Goal: Book appointment/travel/reservation

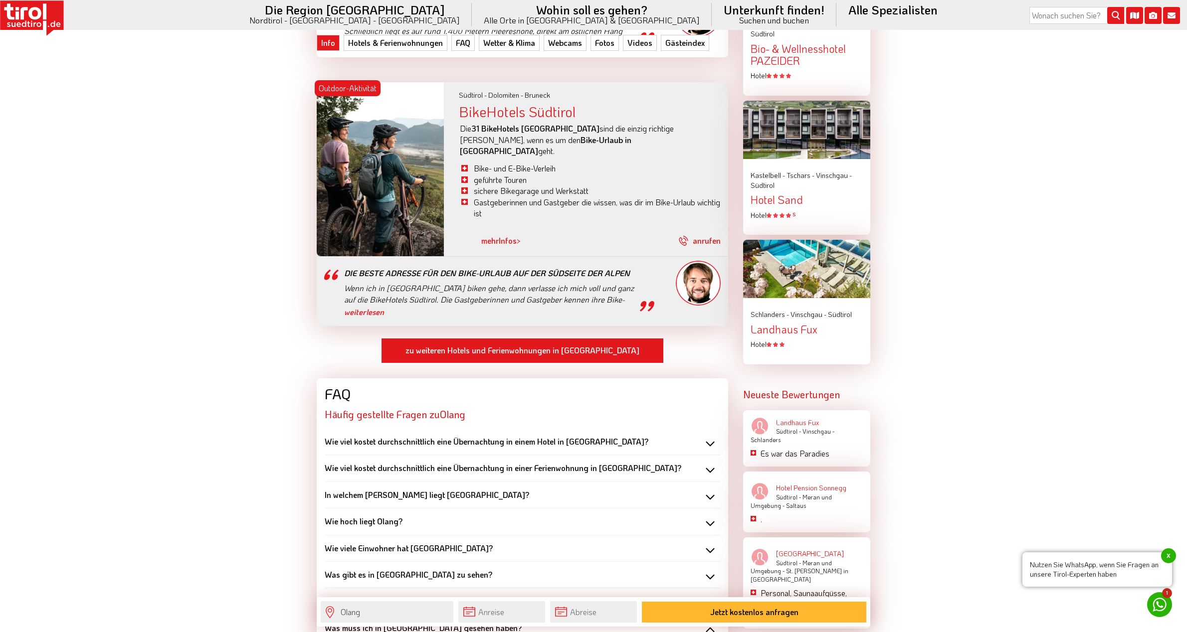
scroll to position [1446, 0]
click at [514, 338] on link "zu weiteren Hotels und Ferienwohnungen in [GEOGRAPHIC_DATA]" at bounding box center [522, 351] width 283 height 26
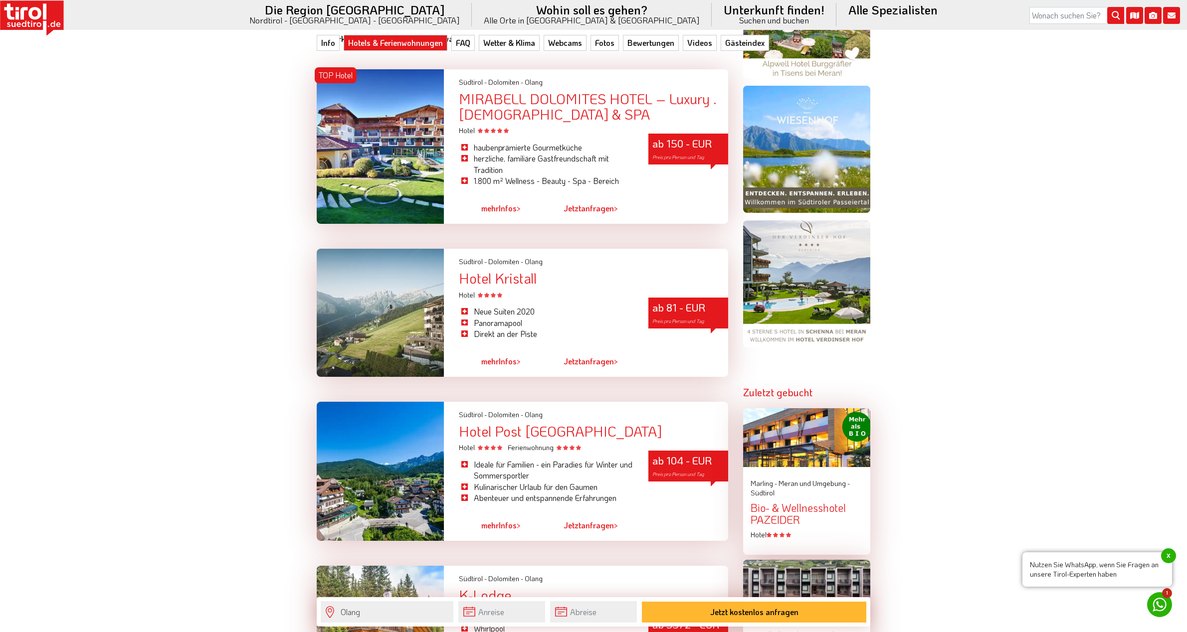
scroll to position [948, 0]
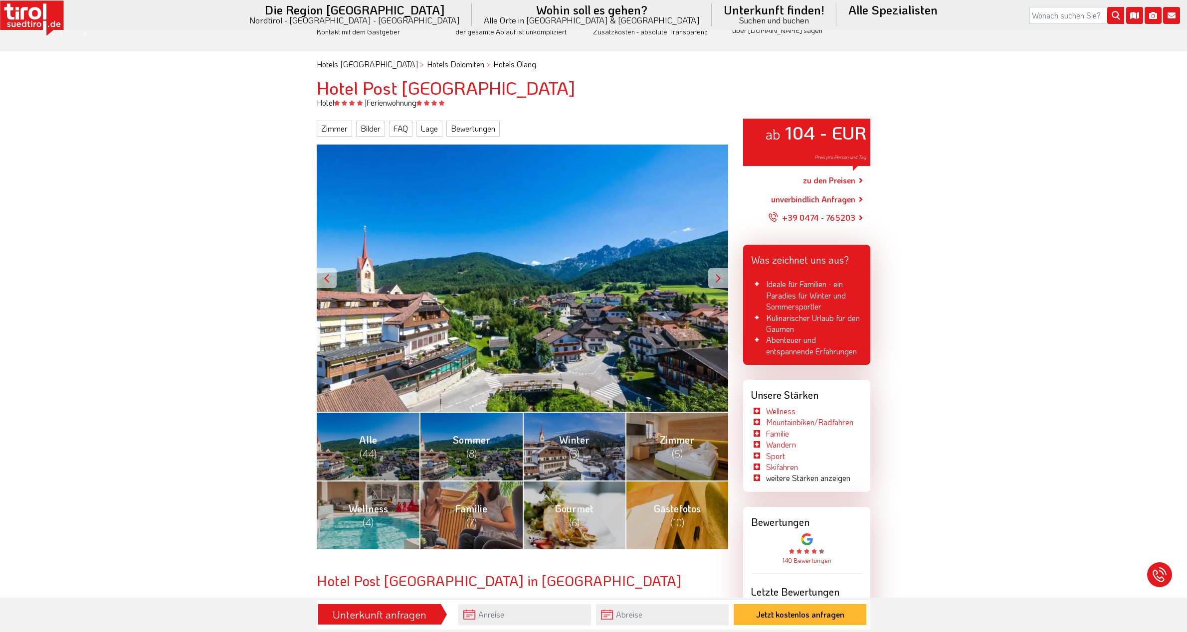
scroll to position [100, 0]
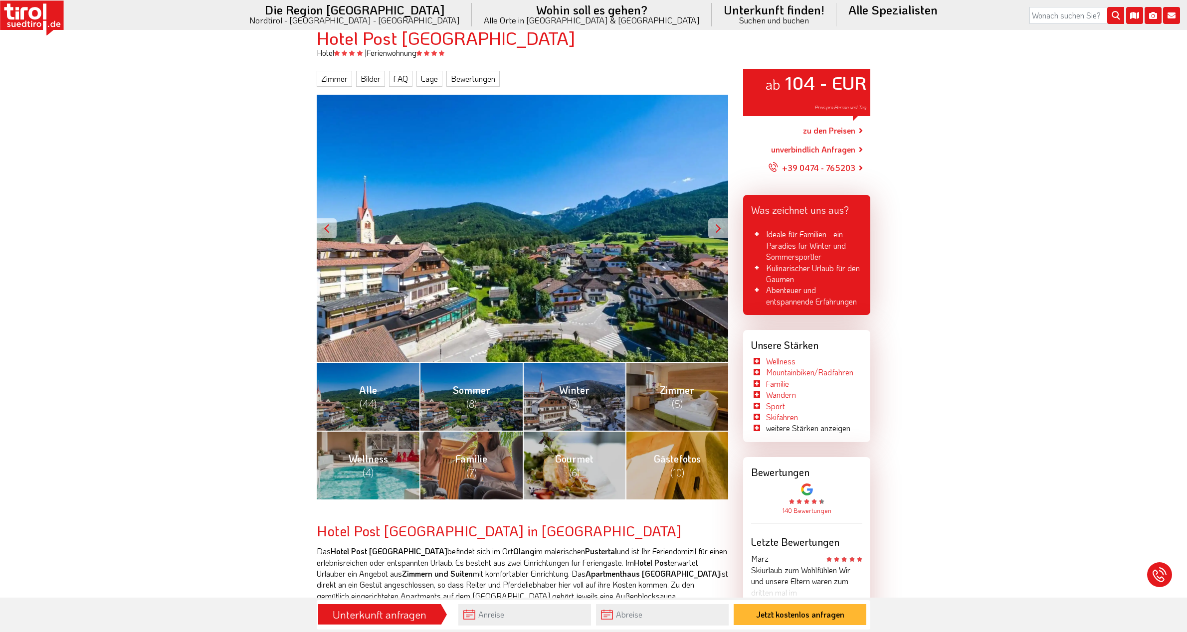
click at [715, 232] on div at bounding box center [718, 228] width 20 height 20
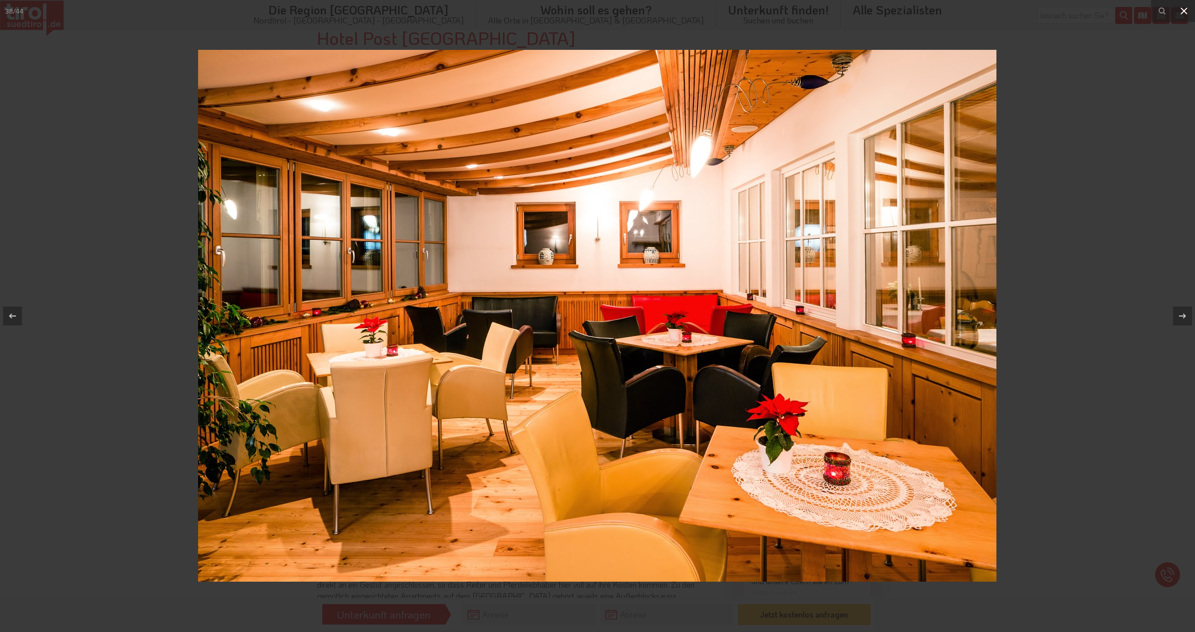
click at [1186, 12] on icon at bounding box center [1184, 11] width 12 height 12
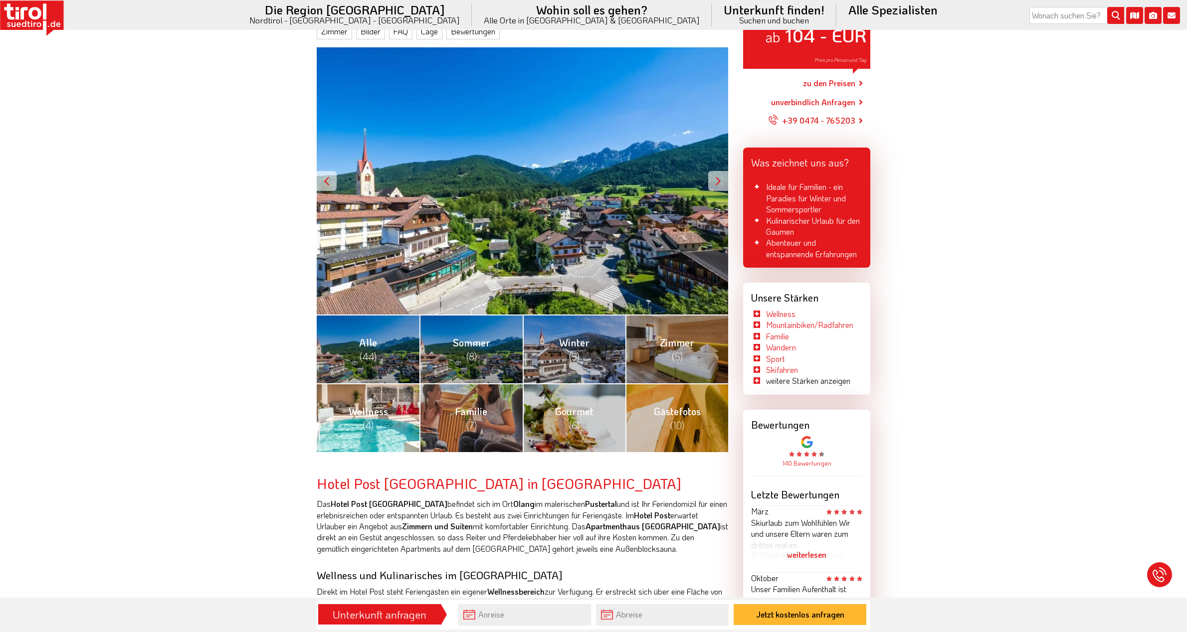
scroll to position [150, 0]
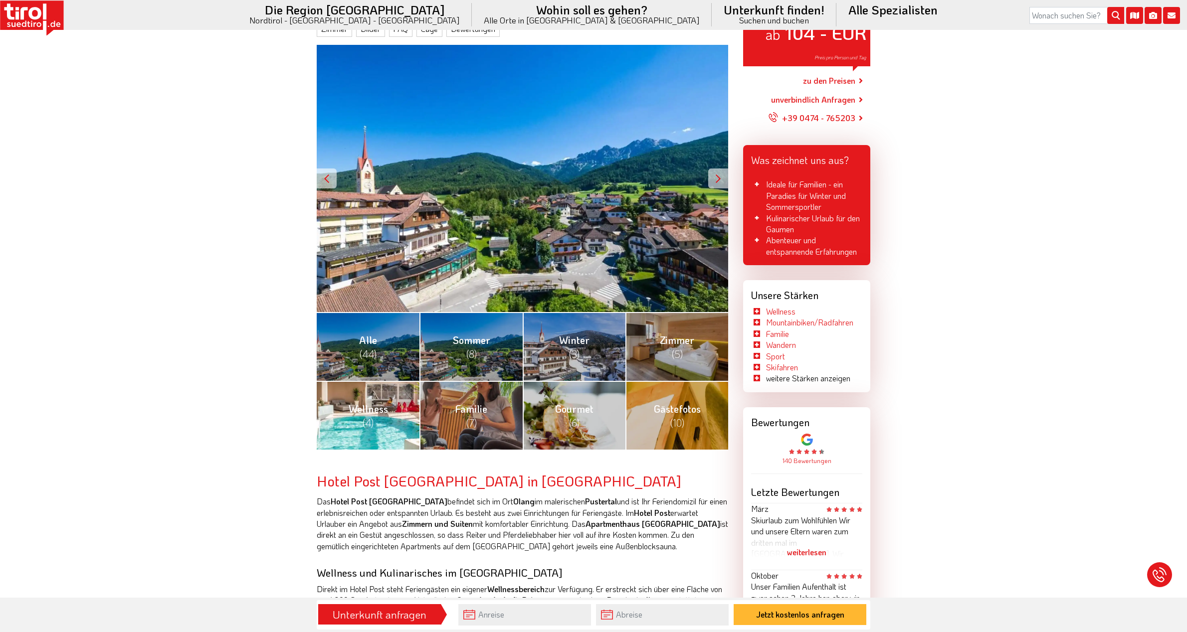
click at [384, 398] on link "Wellness (4)" at bounding box center [368, 415] width 103 height 69
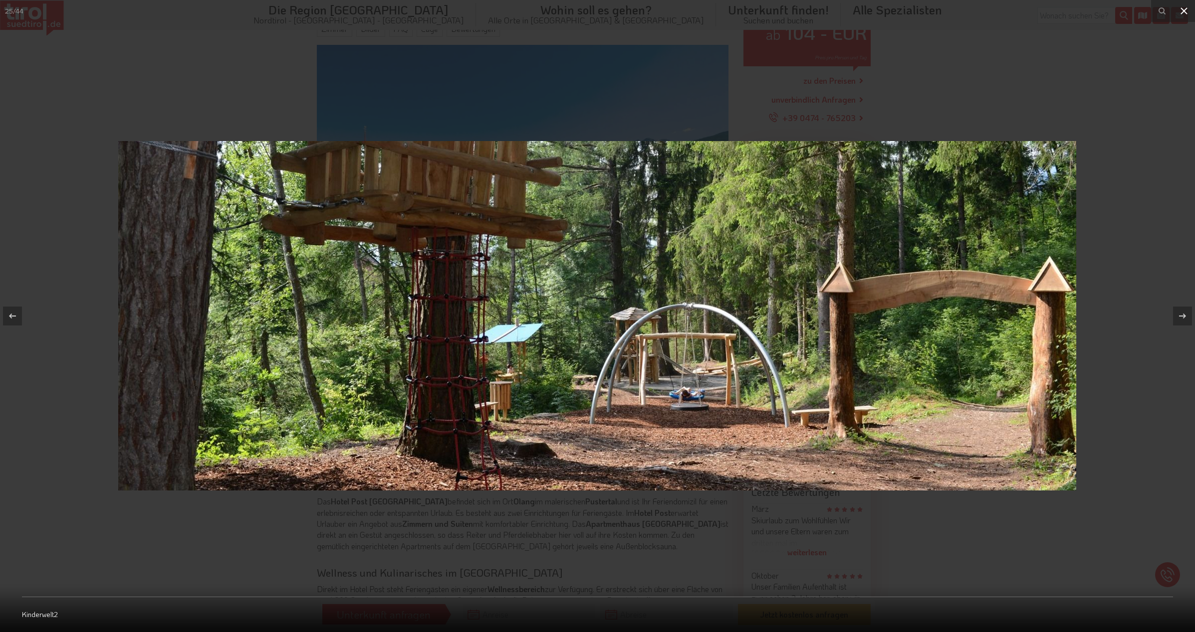
click at [1185, 15] on icon at bounding box center [1184, 11] width 12 height 12
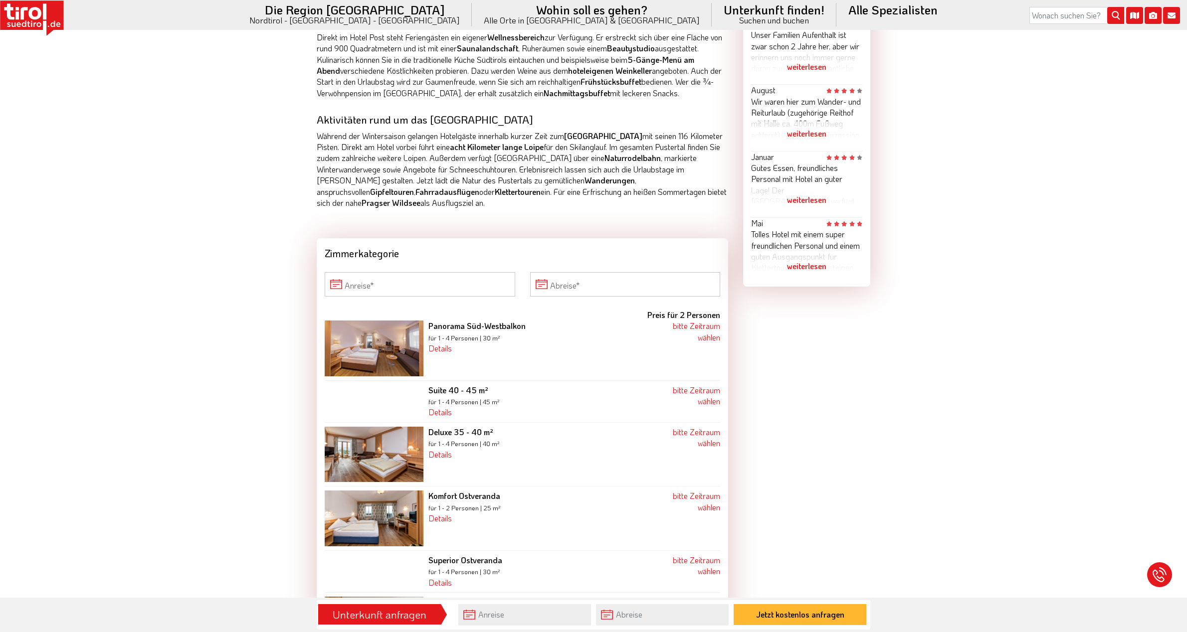
scroll to position [748, 0]
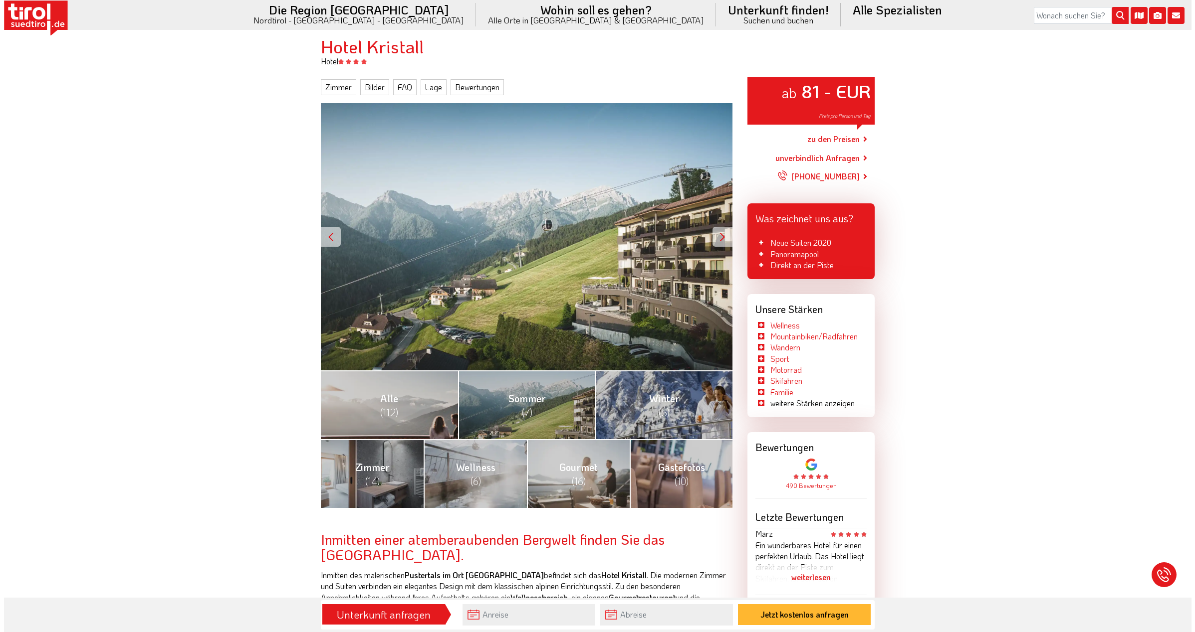
scroll to position [100, 0]
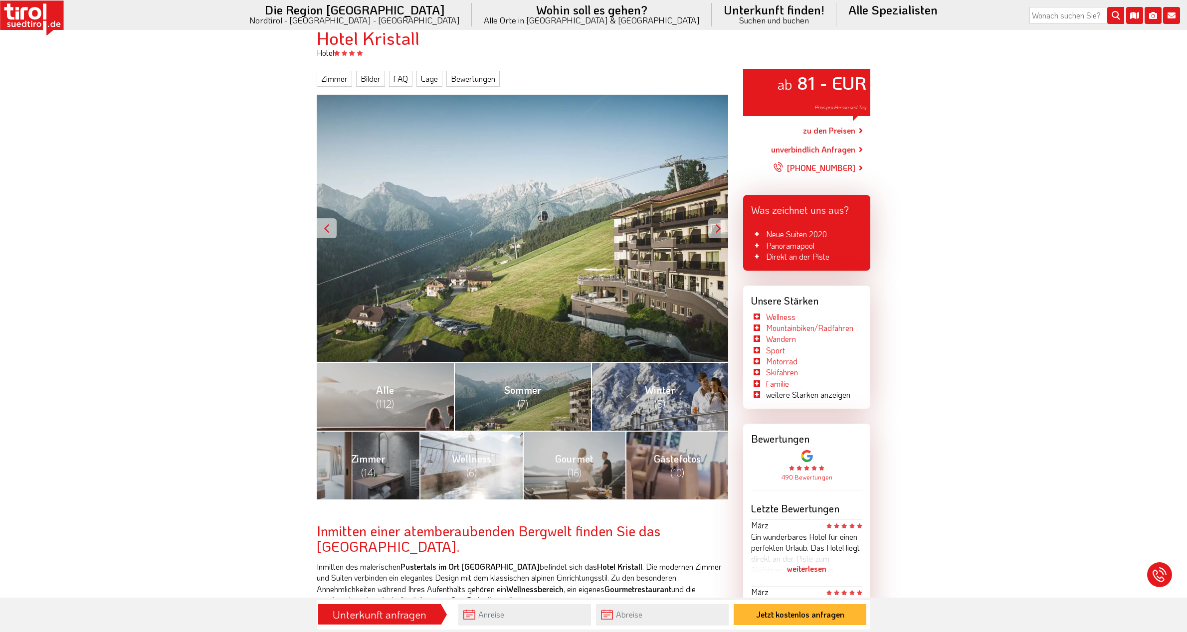
click at [493, 477] on link "Wellness (6)" at bounding box center [470, 465] width 103 height 69
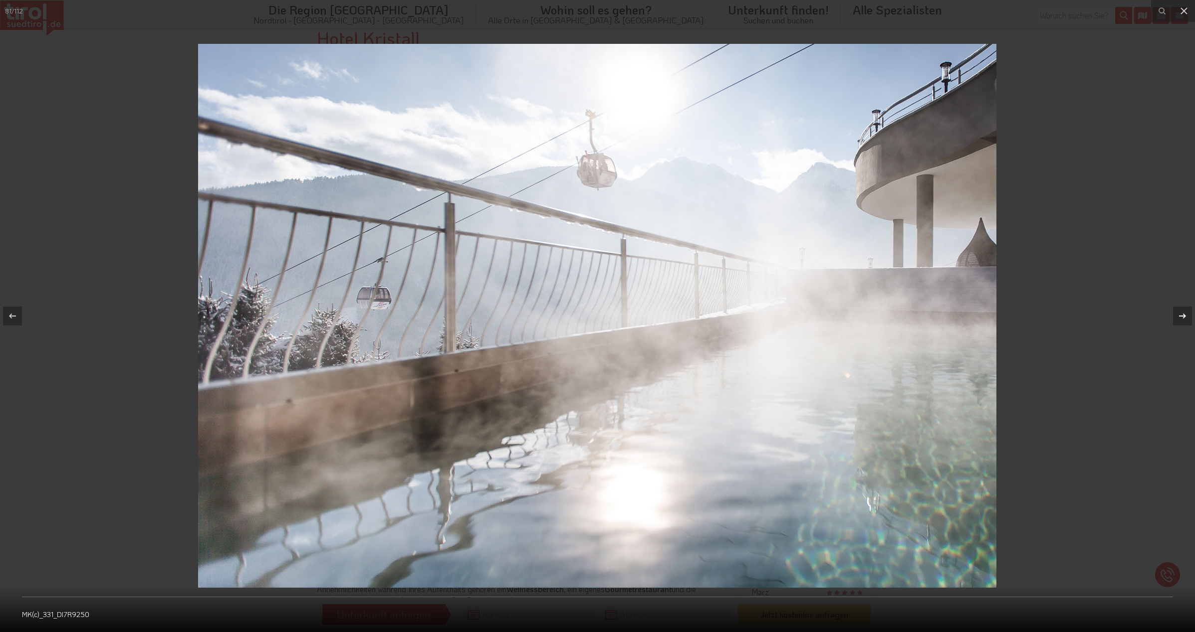
click at [1180, 318] on icon at bounding box center [1182, 316] width 12 height 12
